Goal: Task Accomplishment & Management: Complete application form

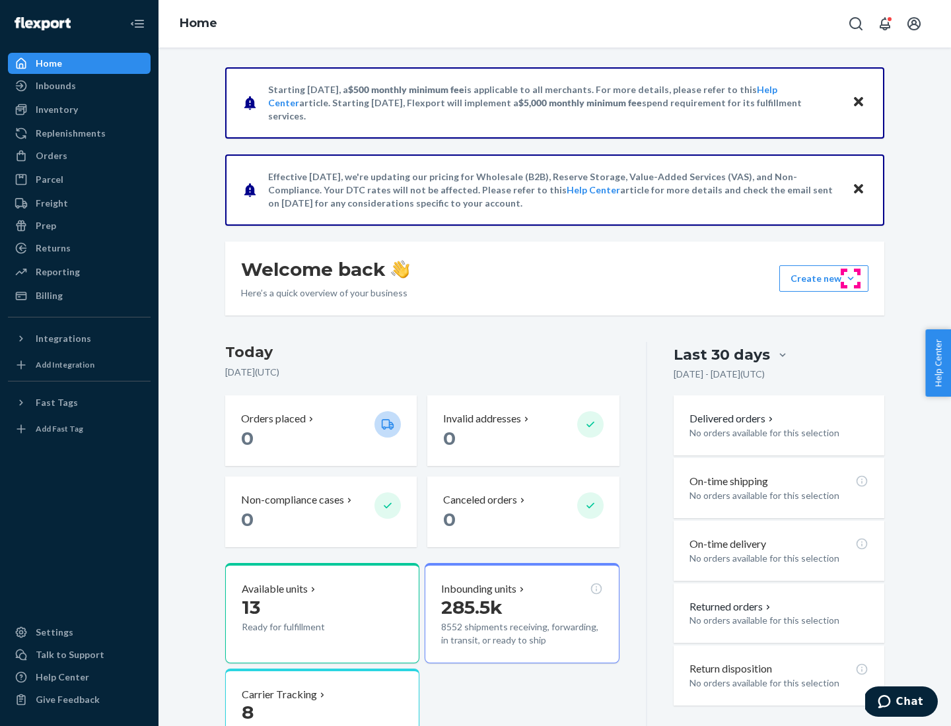
click at [851, 279] on button "Create new Create new inbound Create new order Create new product" at bounding box center [823, 278] width 89 height 26
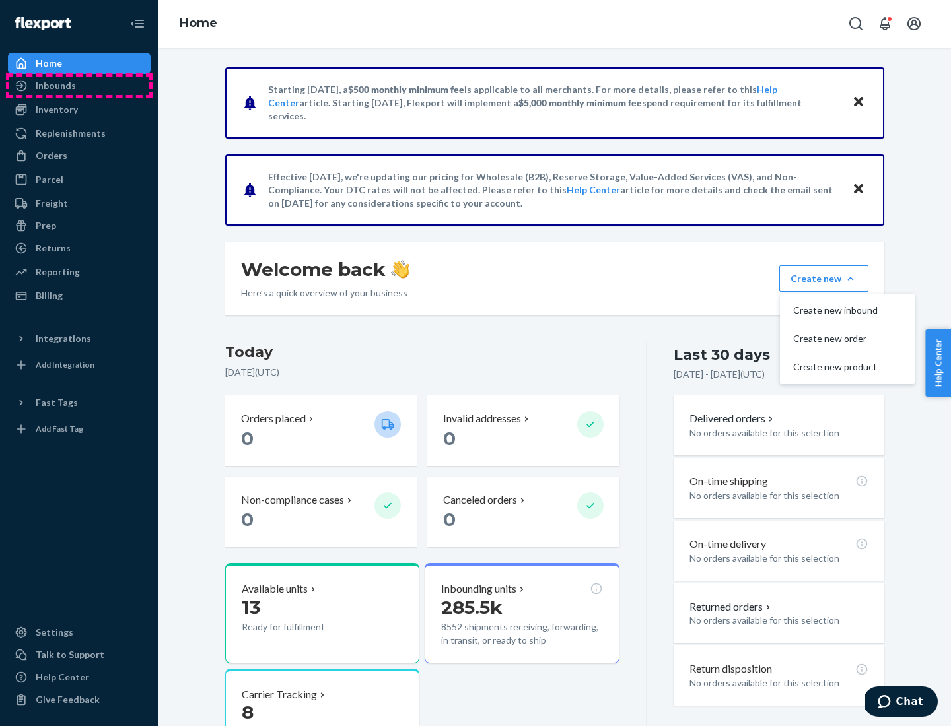
click at [79, 86] on div "Inbounds" at bounding box center [79, 86] width 140 height 18
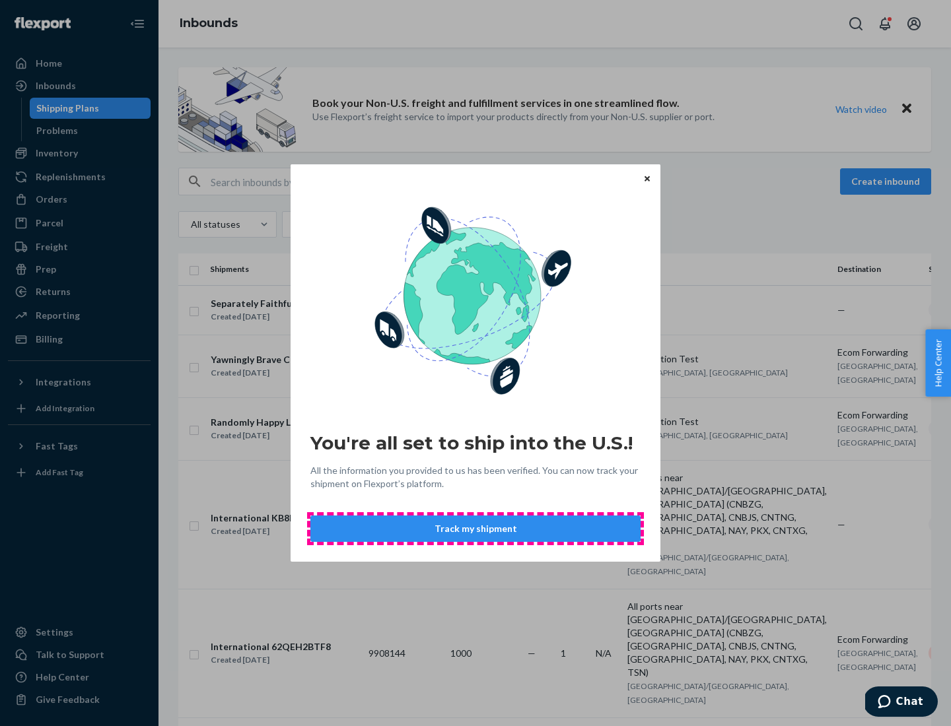
click at [475, 529] on button "Track my shipment" at bounding box center [475, 529] width 330 height 26
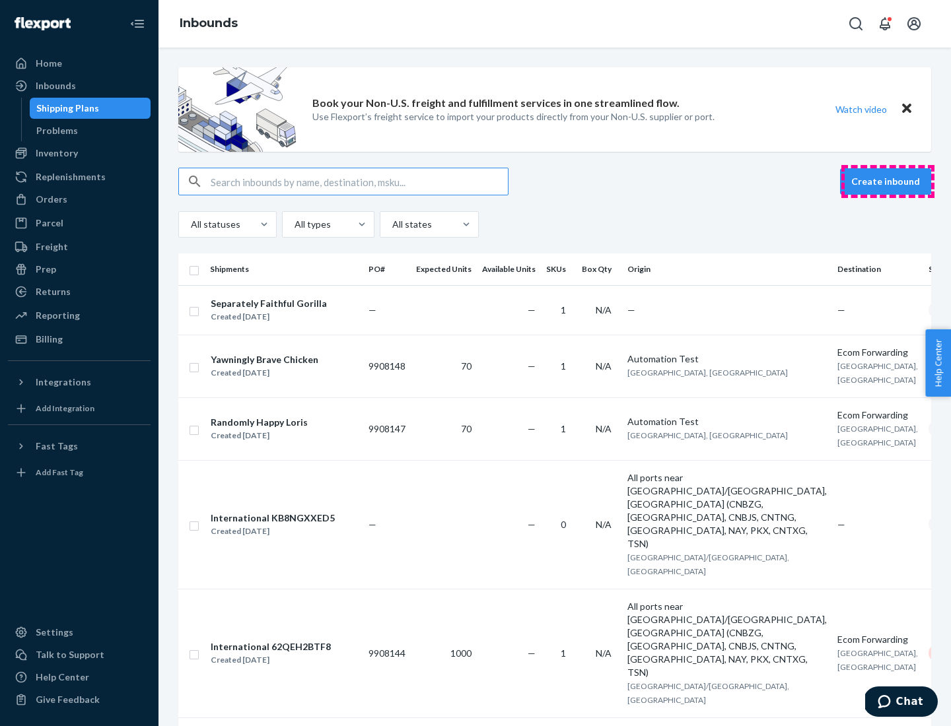
click at [888, 182] on button "Create inbound" at bounding box center [885, 181] width 91 height 26
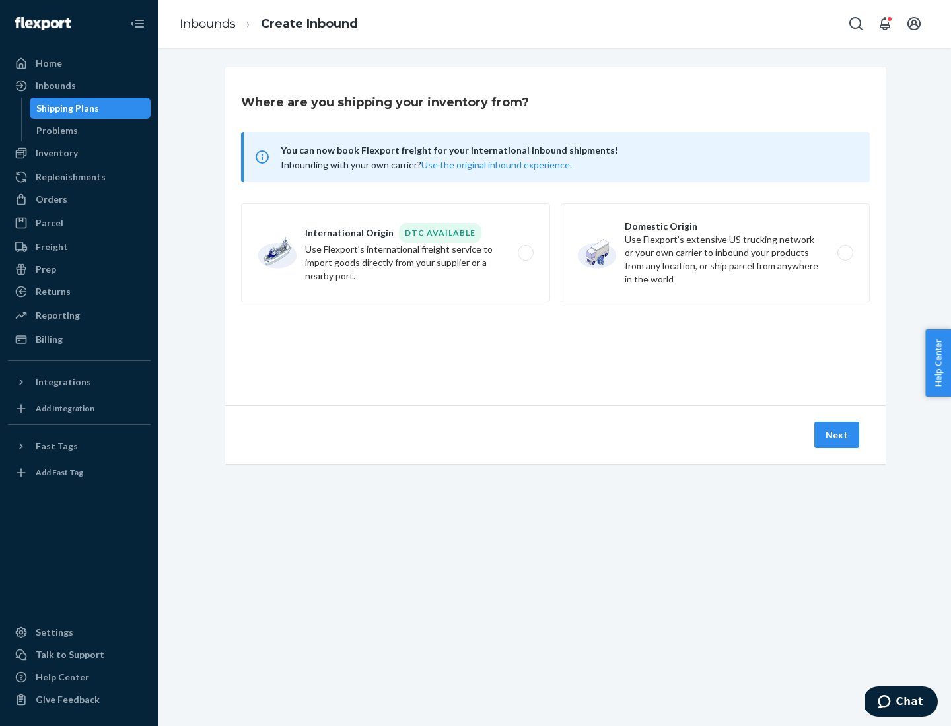
click at [396, 253] on label "International Origin DTC Available Use Flexport's international freight service…" at bounding box center [395, 252] width 309 height 99
click at [525, 253] on input "International Origin DTC Available Use Flexport's international freight service…" at bounding box center [529, 253] width 9 height 9
radio input "true"
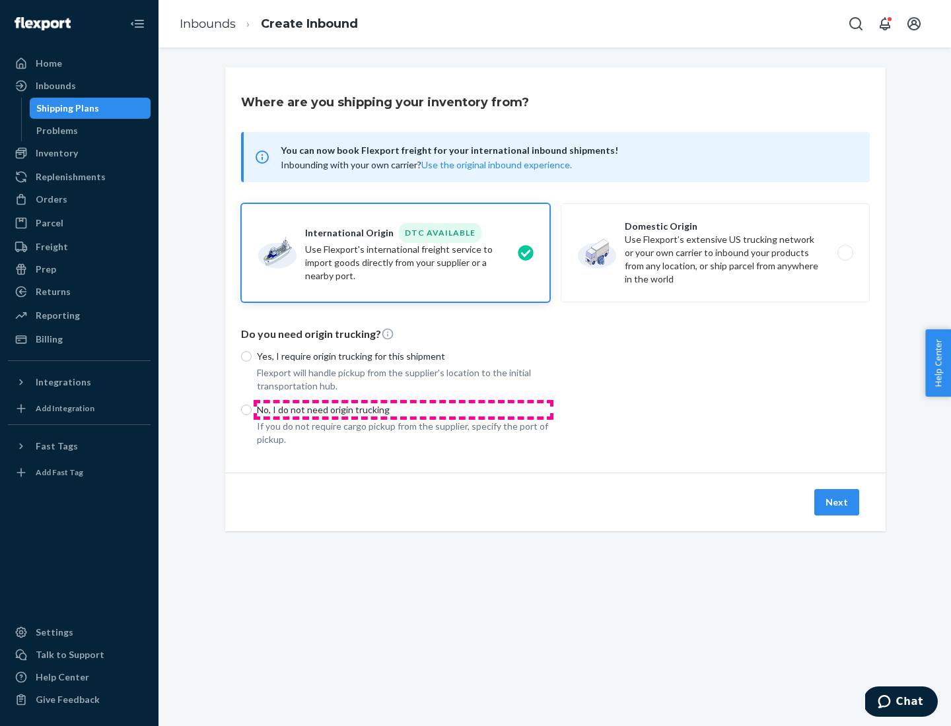
click at [403, 409] on p "No, I do not need origin trucking" at bounding box center [403, 409] width 293 height 13
click at [252, 409] on input "No, I do not need origin trucking" at bounding box center [246, 410] width 11 height 11
radio input "true"
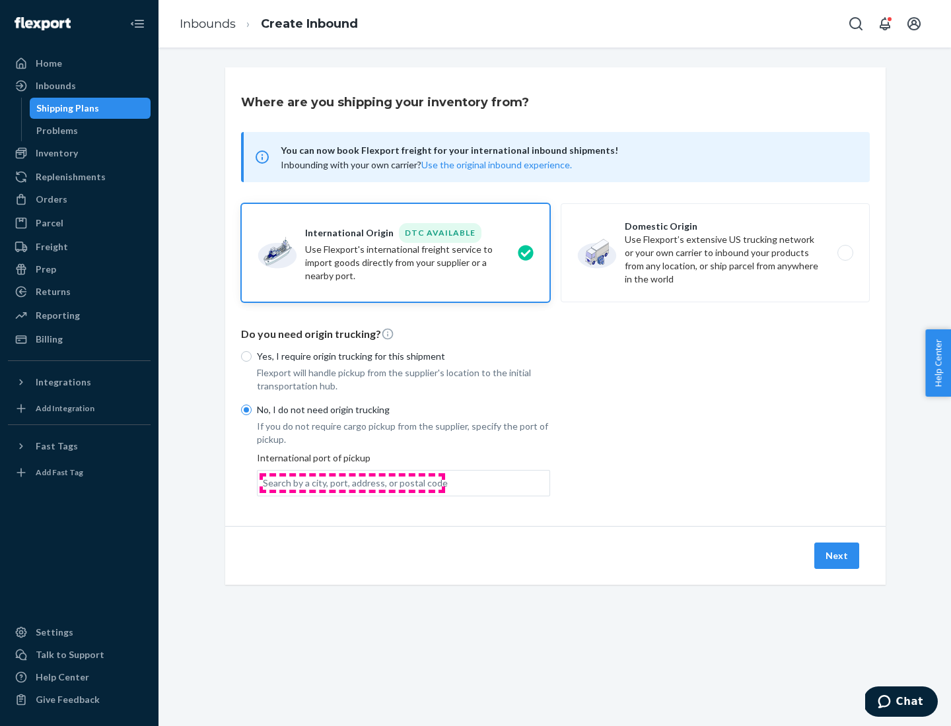
click at [352, 483] on div "Search by a city, port, address, or postal code" at bounding box center [355, 483] width 185 height 13
click at [264, 483] on input "Search by a city, port, address, or postal code" at bounding box center [263, 483] width 1 height 13
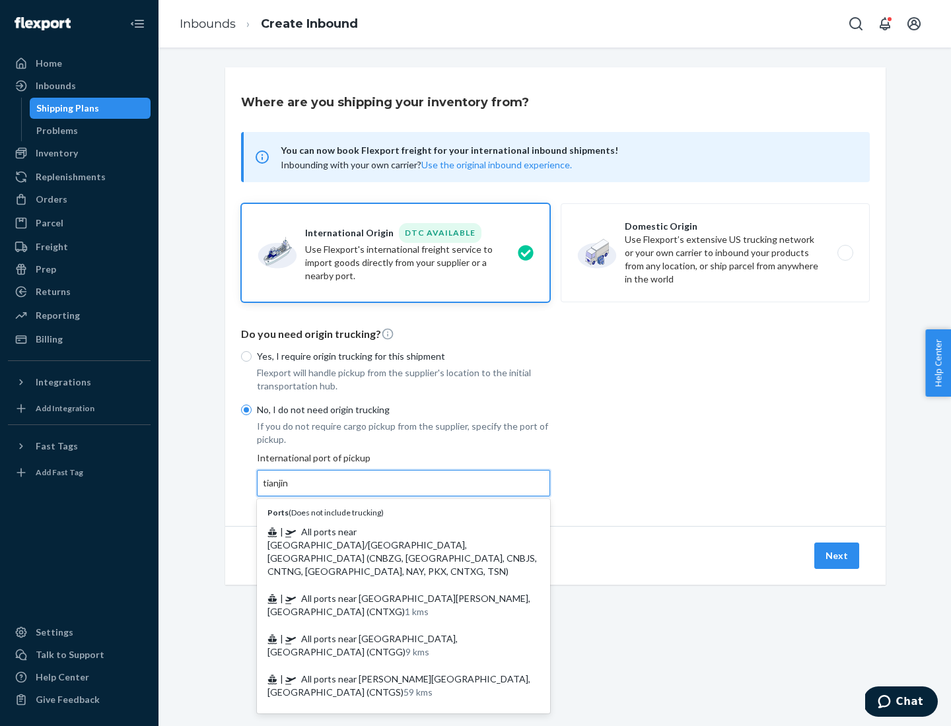
click at [390, 532] on span "| All ports near [GEOGRAPHIC_DATA]/[GEOGRAPHIC_DATA], [GEOGRAPHIC_DATA] (CNBZG,…" at bounding box center [401, 551] width 269 height 51
click at [290, 490] on input "tianjin" at bounding box center [276, 483] width 27 height 13
type input "All ports near [GEOGRAPHIC_DATA]/[GEOGRAPHIC_DATA], [GEOGRAPHIC_DATA] (CNBZG, […"
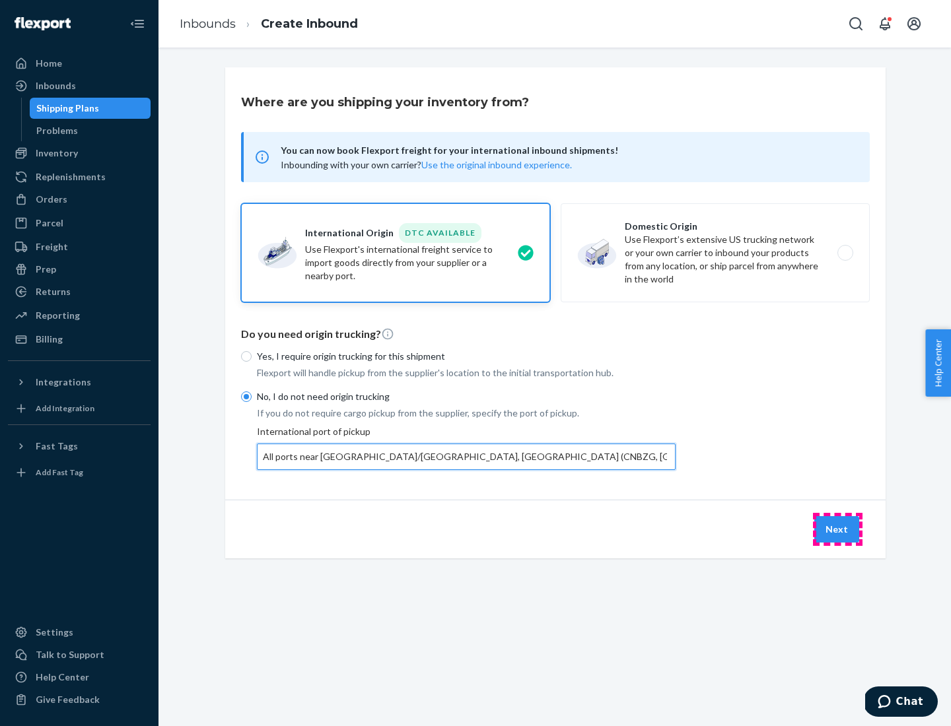
click at [837, 529] on button "Next" at bounding box center [836, 529] width 45 height 26
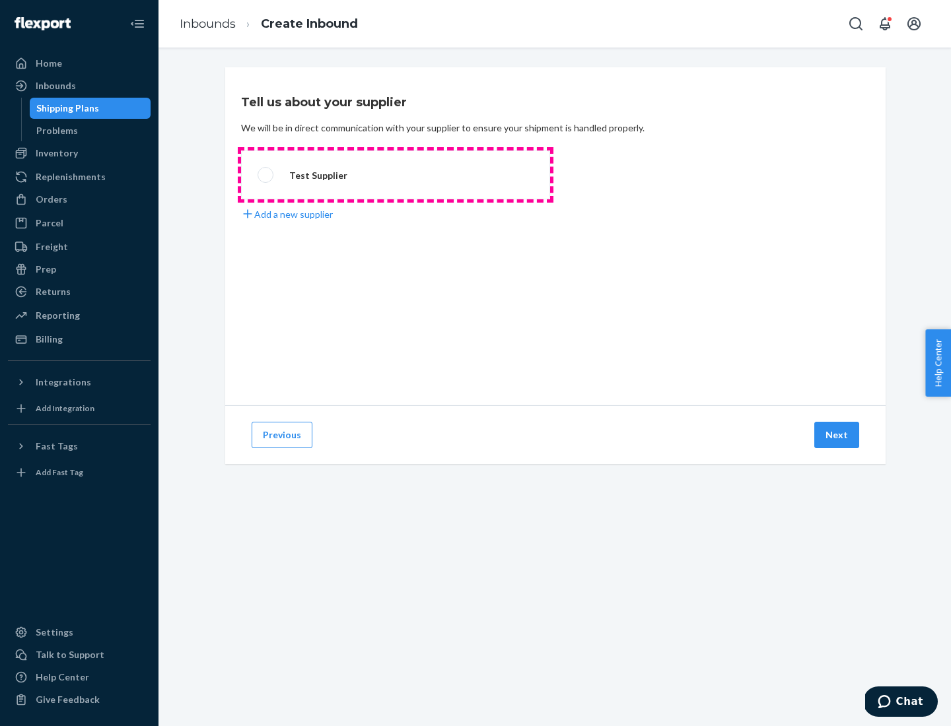
click at [396, 175] on label "Test Supplier" at bounding box center [395, 175] width 309 height 49
click at [266, 175] on input "Test Supplier" at bounding box center [262, 175] width 9 height 9
radio input "true"
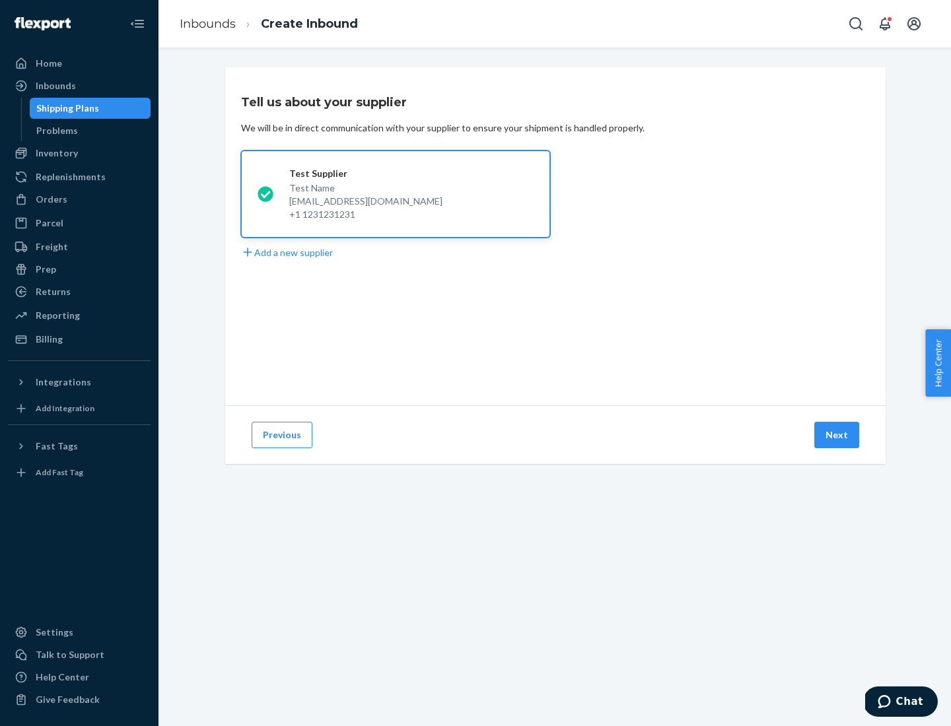
click at [837, 435] on button "Next" at bounding box center [836, 435] width 45 height 26
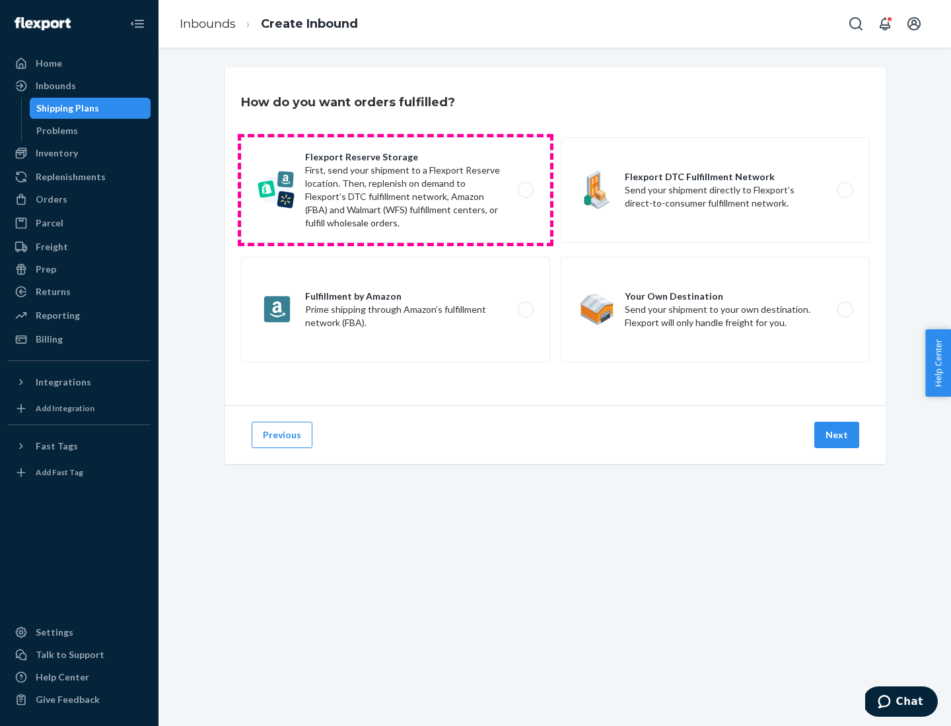
click at [396, 190] on label "Flexport Reserve Storage First, send your shipment to a Flexport Reserve locati…" at bounding box center [395, 190] width 309 height 106
click at [525, 190] on input "Flexport Reserve Storage First, send your shipment to a Flexport Reserve locati…" at bounding box center [529, 190] width 9 height 9
radio input "true"
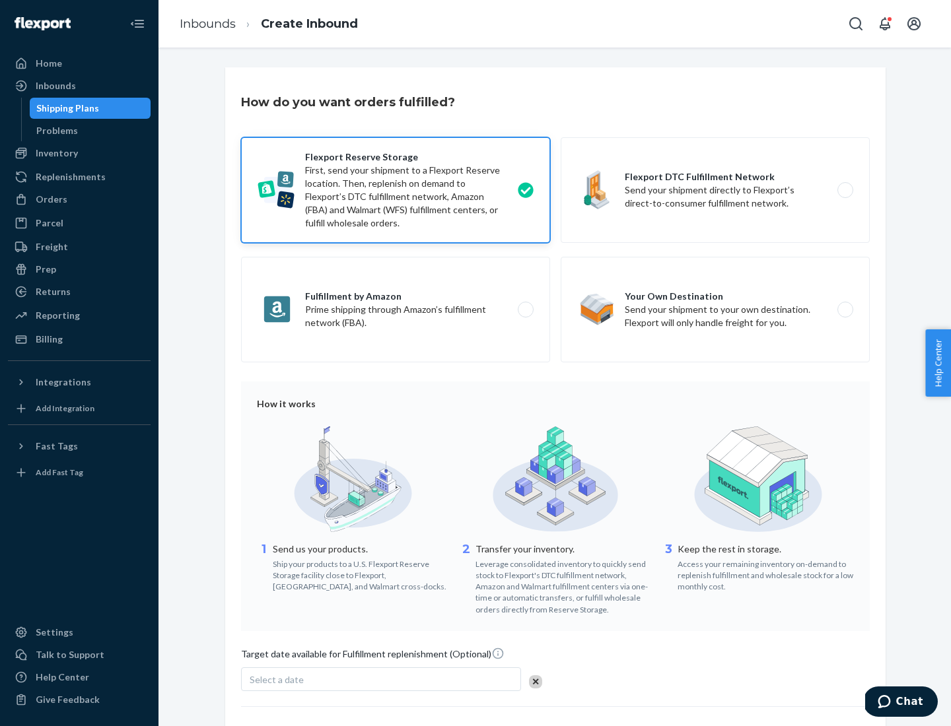
scroll to position [108, 0]
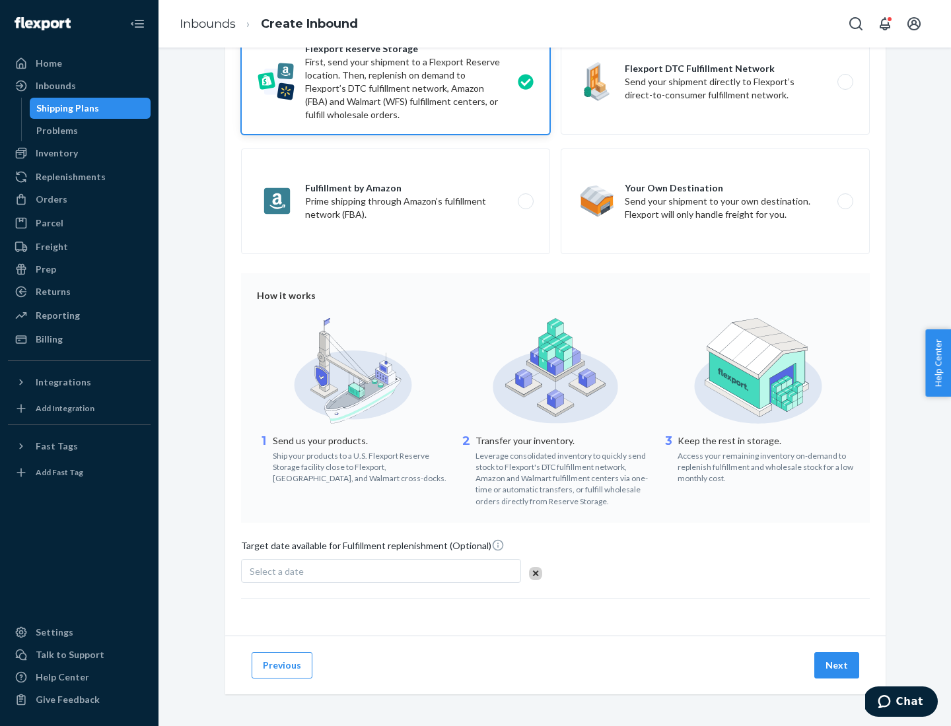
click at [837, 665] on button "Next" at bounding box center [836, 665] width 45 height 26
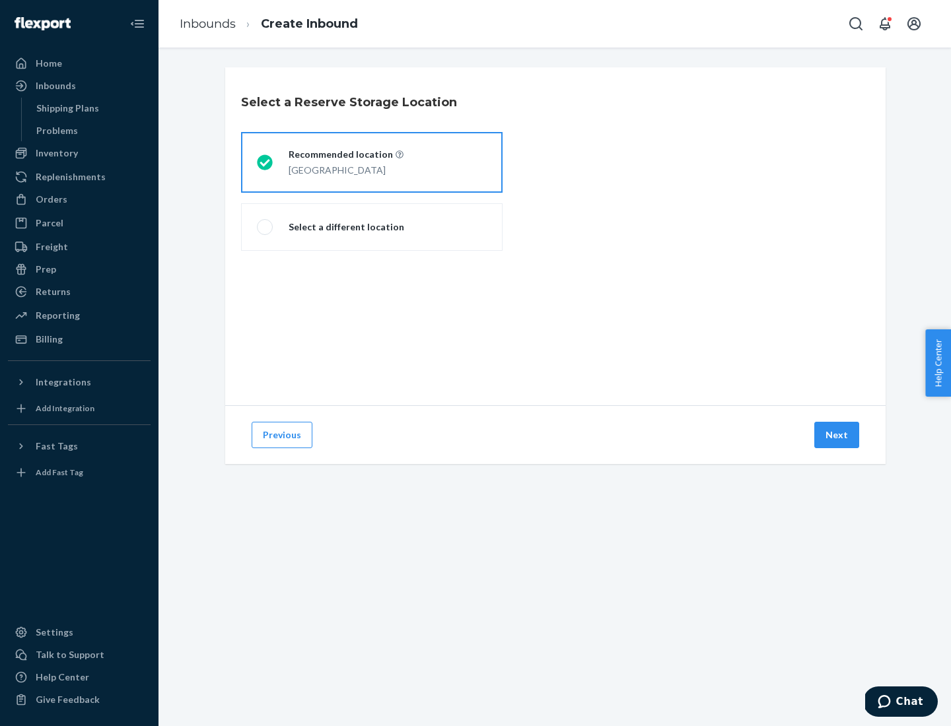
click at [372, 162] on div "[GEOGRAPHIC_DATA]" at bounding box center [346, 169] width 115 height 16
click at [265, 162] on input "Recommended location [GEOGRAPHIC_DATA]" at bounding box center [261, 162] width 9 height 9
click at [837, 435] on button "Next" at bounding box center [836, 435] width 45 height 26
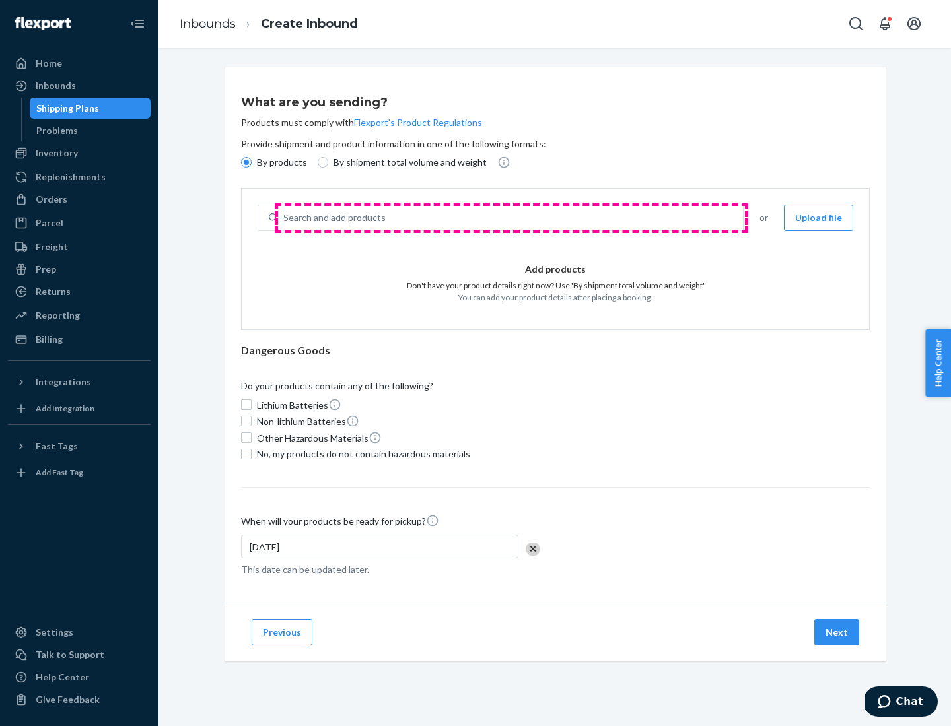
click at [511, 218] on div "Search and add products" at bounding box center [510, 218] width 465 height 24
click at [285, 218] on input "Search and add products" at bounding box center [283, 217] width 1 height 13
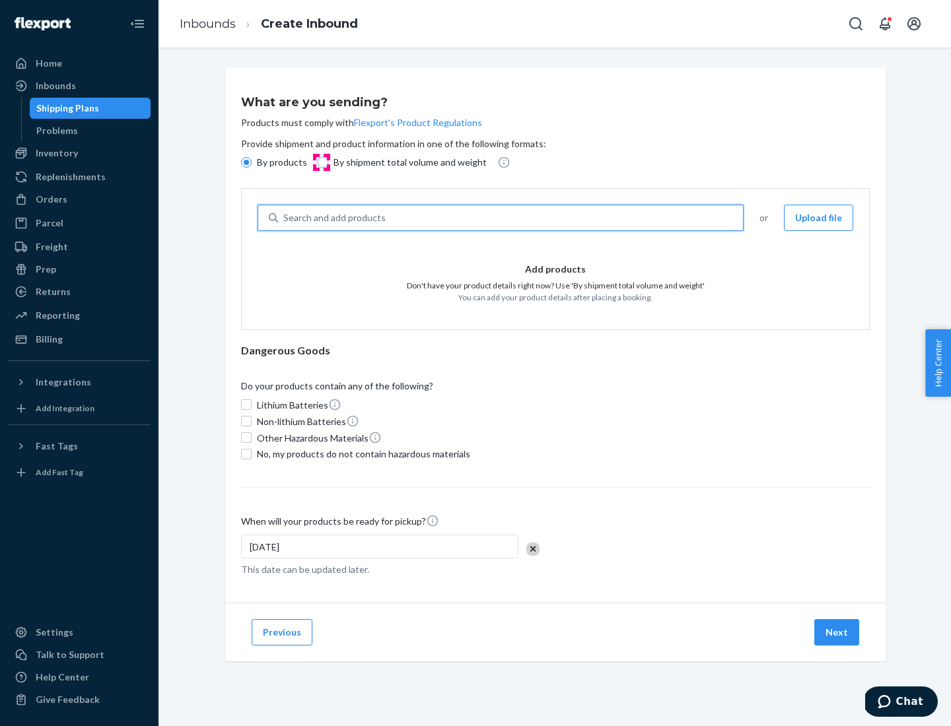
click at [321, 162] on input "By shipment total volume and weight" at bounding box center [323, 162] width 11 height 11
radio input "true"
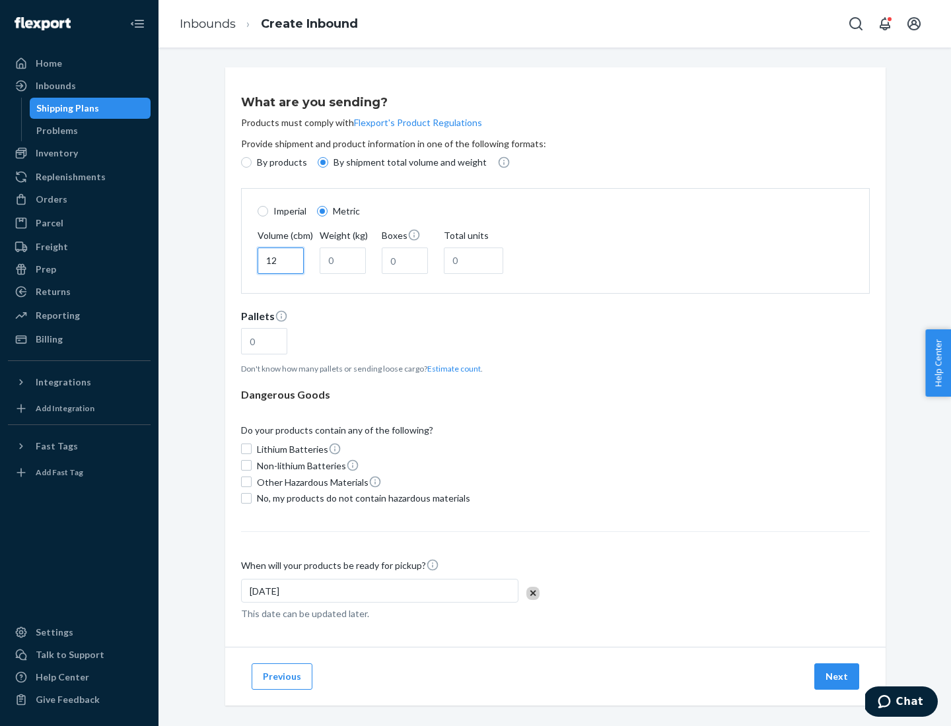
type input "12"
type input "22"
type input "222"
type input "121"
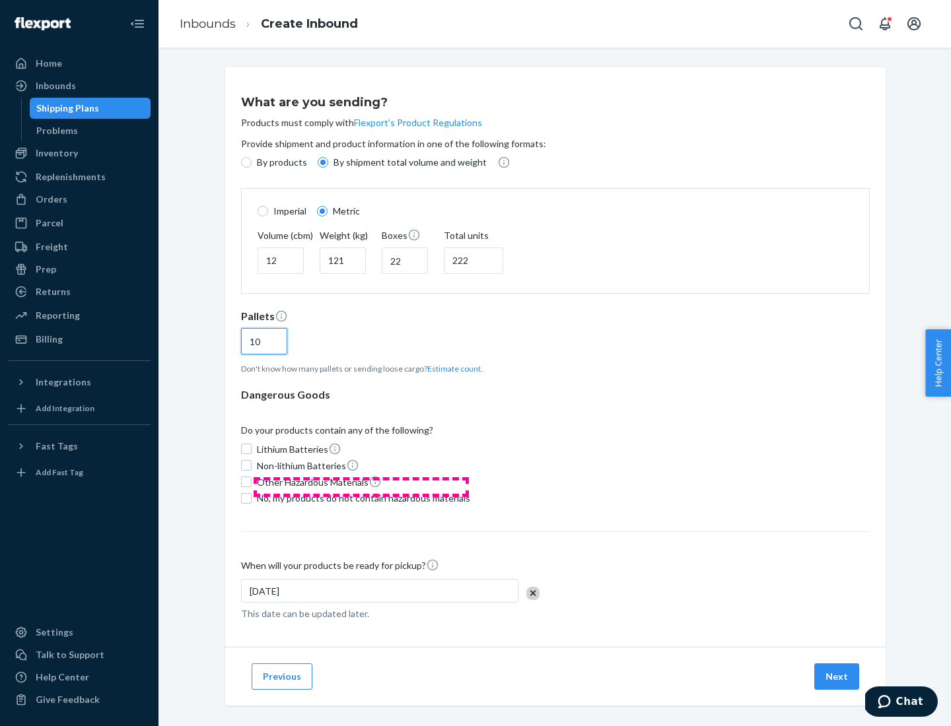
scroll to position [11, 0]
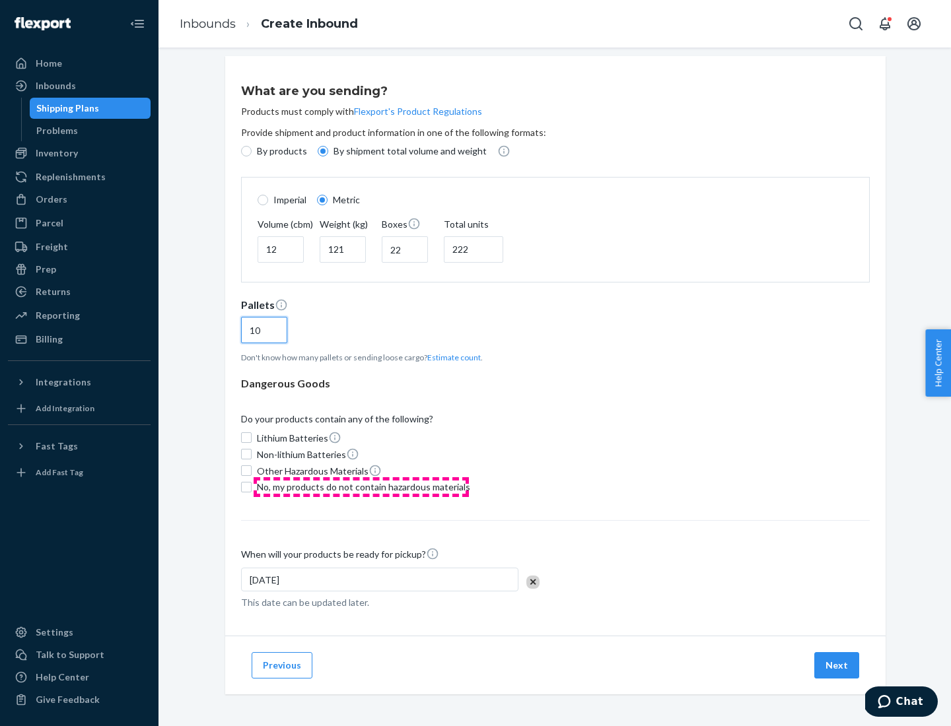
type input "10"
click at [361, 487] on span "No, my products do not contain hazardous materials" at bounding box center [363, 487] width 213 height 13
click at [252, 487] on input "No, my products do not contain hazardous materials" at bounding box center [246, 487] width 11 height 11
checkbox input "true"
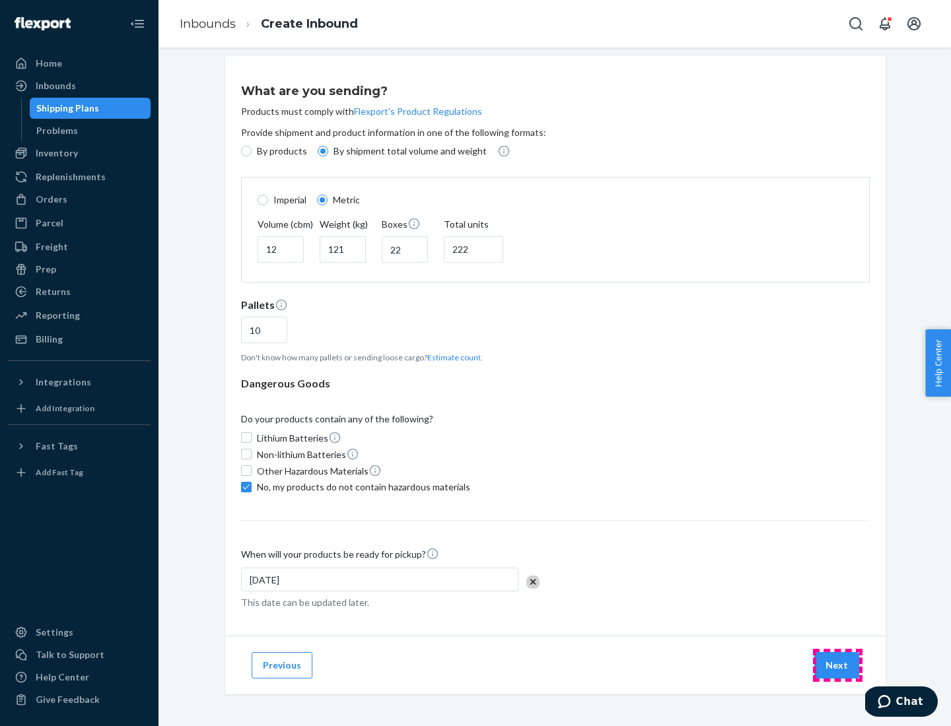
click at [837, 665] on button "Next" at bounding box center [836, 665] width 45 height 26
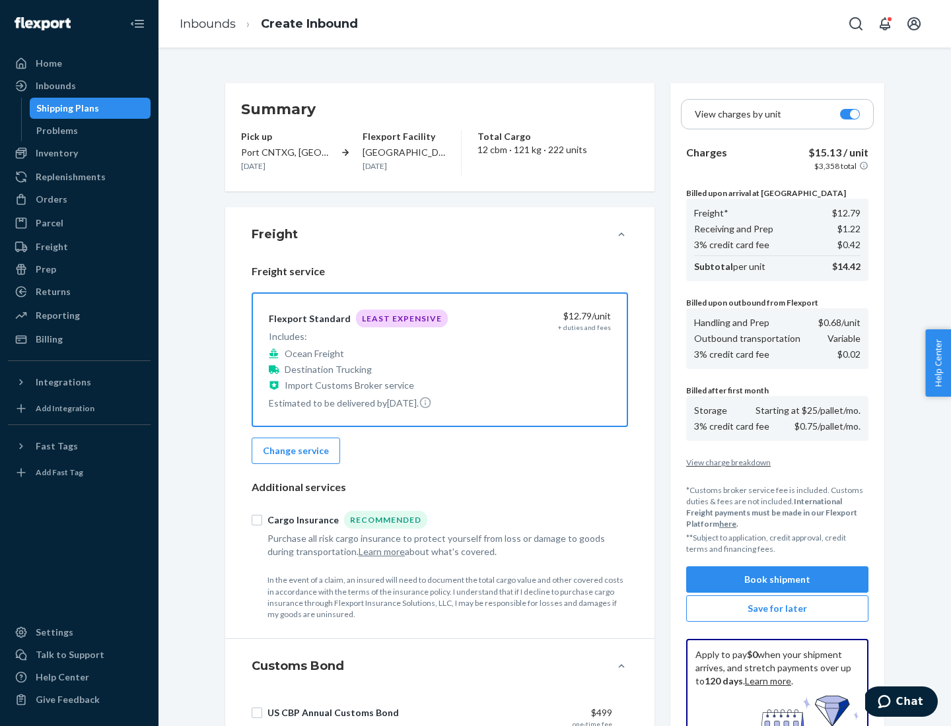
scroll to position [193, 0]
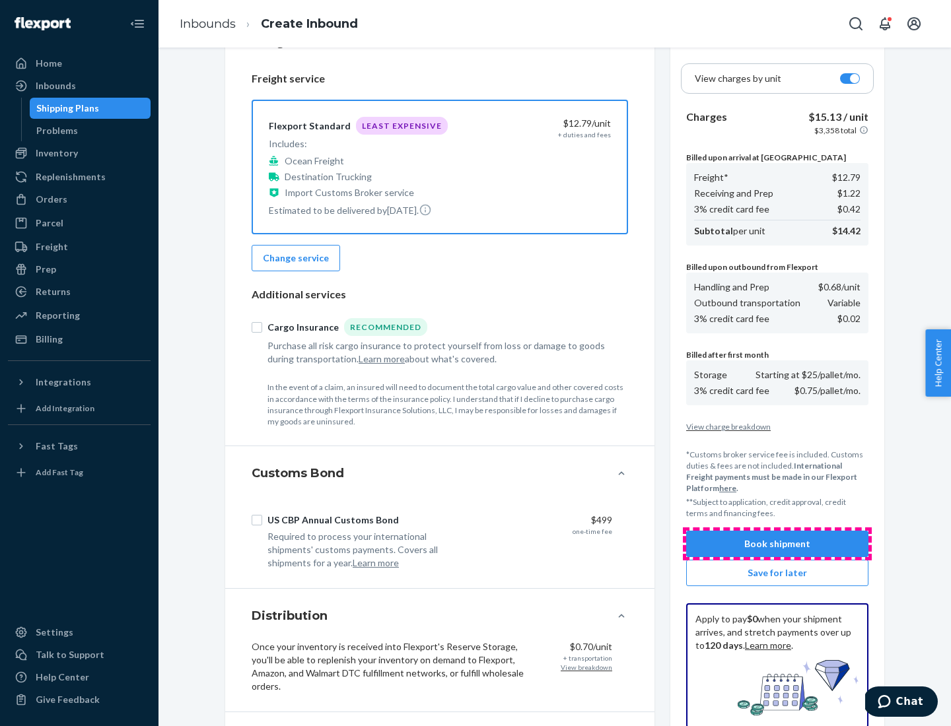
click at [777, 544] on button "Book shipment" at bounding box center [777, 544] width 182 height 26
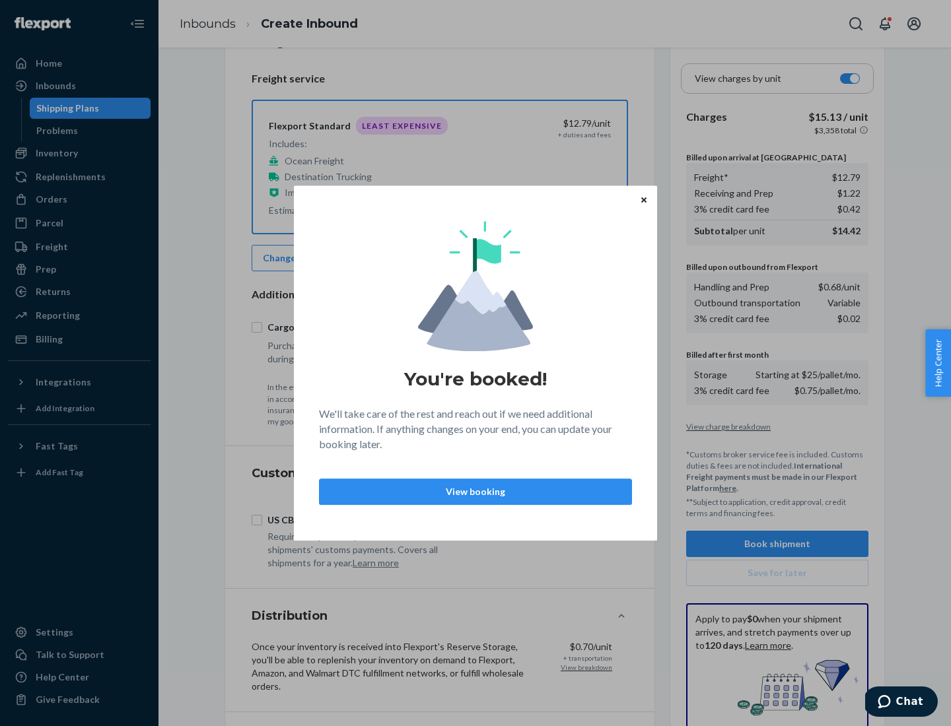
click at [475, 491] on p "View booking" at bounding box center [475, 491] width 291 height 13
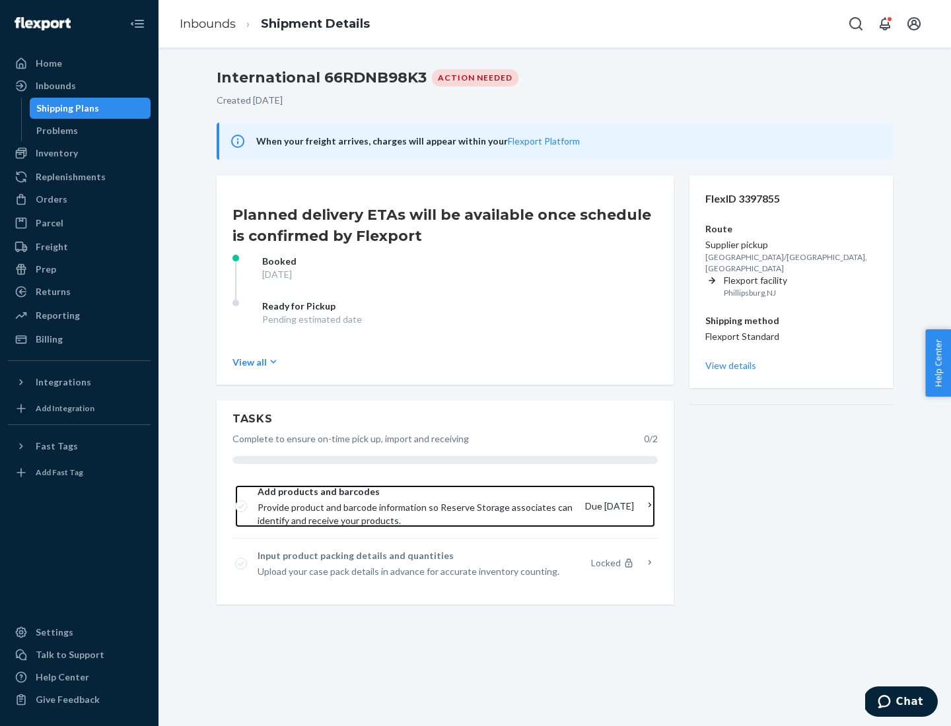
click at [417, 507] on span "Provide product and barcode information so Reserve Storage associates can ident…" at bounding box center [416, 514] width 317 height 26
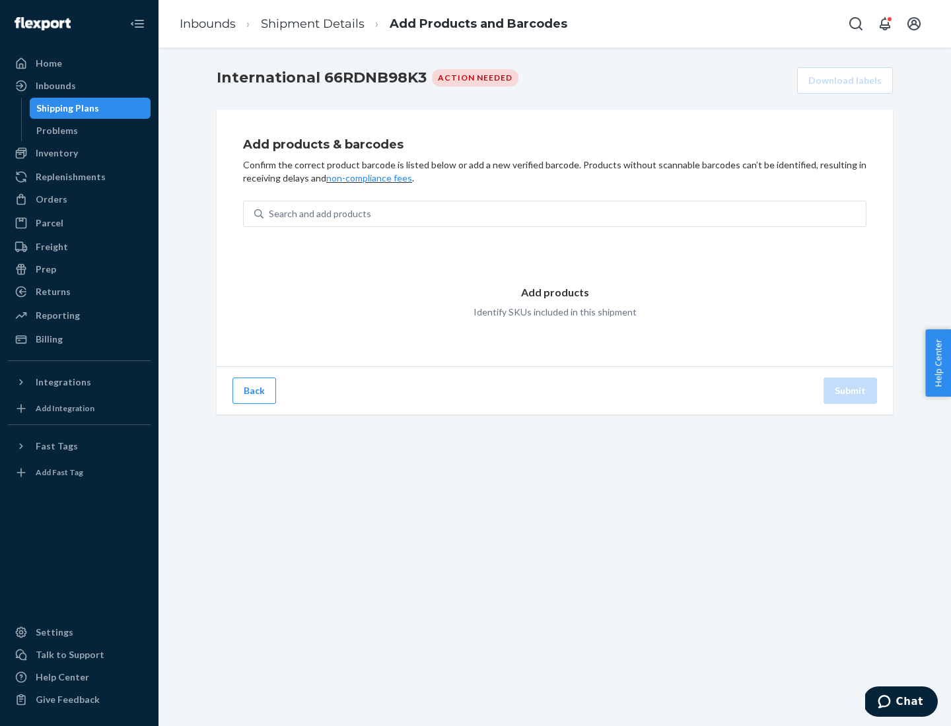
click at [565, 214] on div "Search and add products" at bounding box center [564, 214] width 602 height 24
click at [270, 214] on input "Search and add products" at bounding box center [269, 213] width 1 height 13
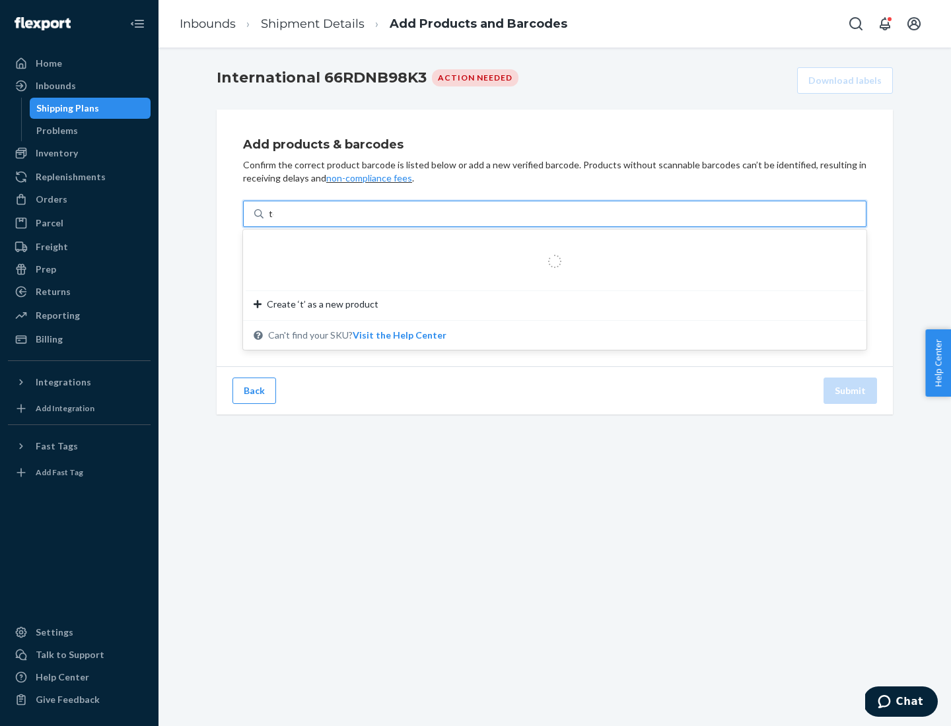
type input "test"
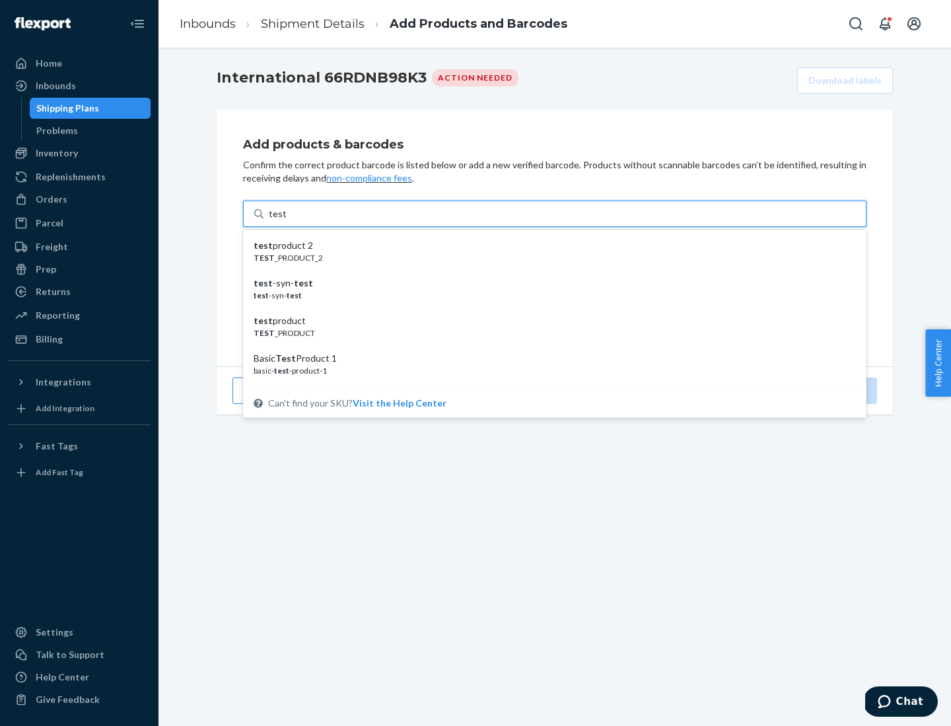
scroll to position [50, 0]
click at [549, 309] on div "Basic Test Product 1" at bounding box center [550, 308] width 592 height 13
click at [286, 221] on input "test" at bounding box center [277, 213] width 17 height 13
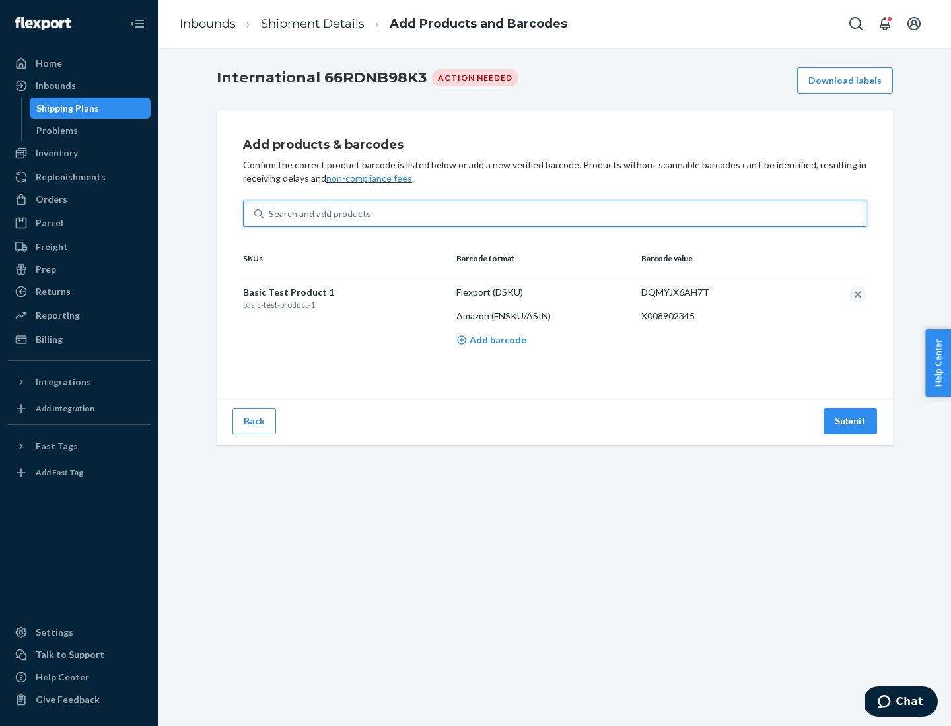
click at [851, 421] on button "Submit" at bounding box center [849, 421] width 53 height 26
